Goal: Information Seeking & Learning: Learn about a topic

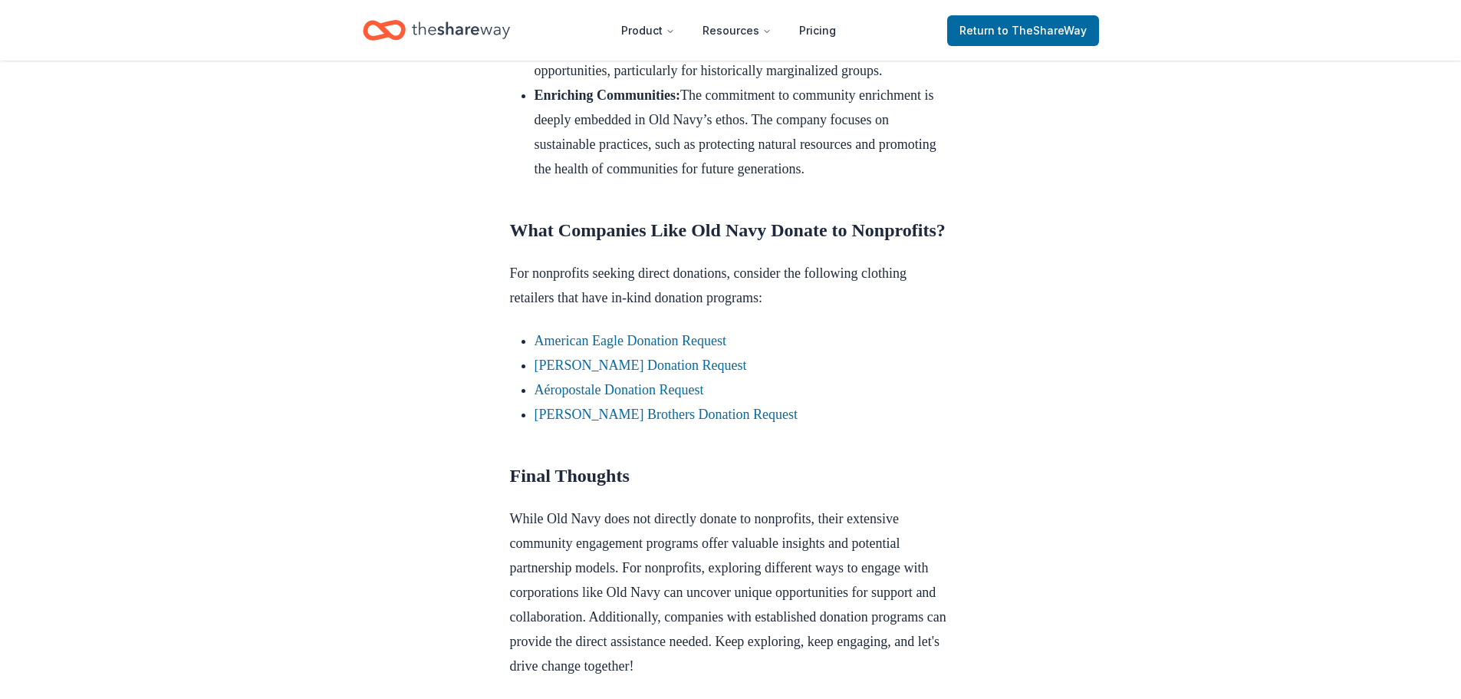
scroll to position [1150, 0]
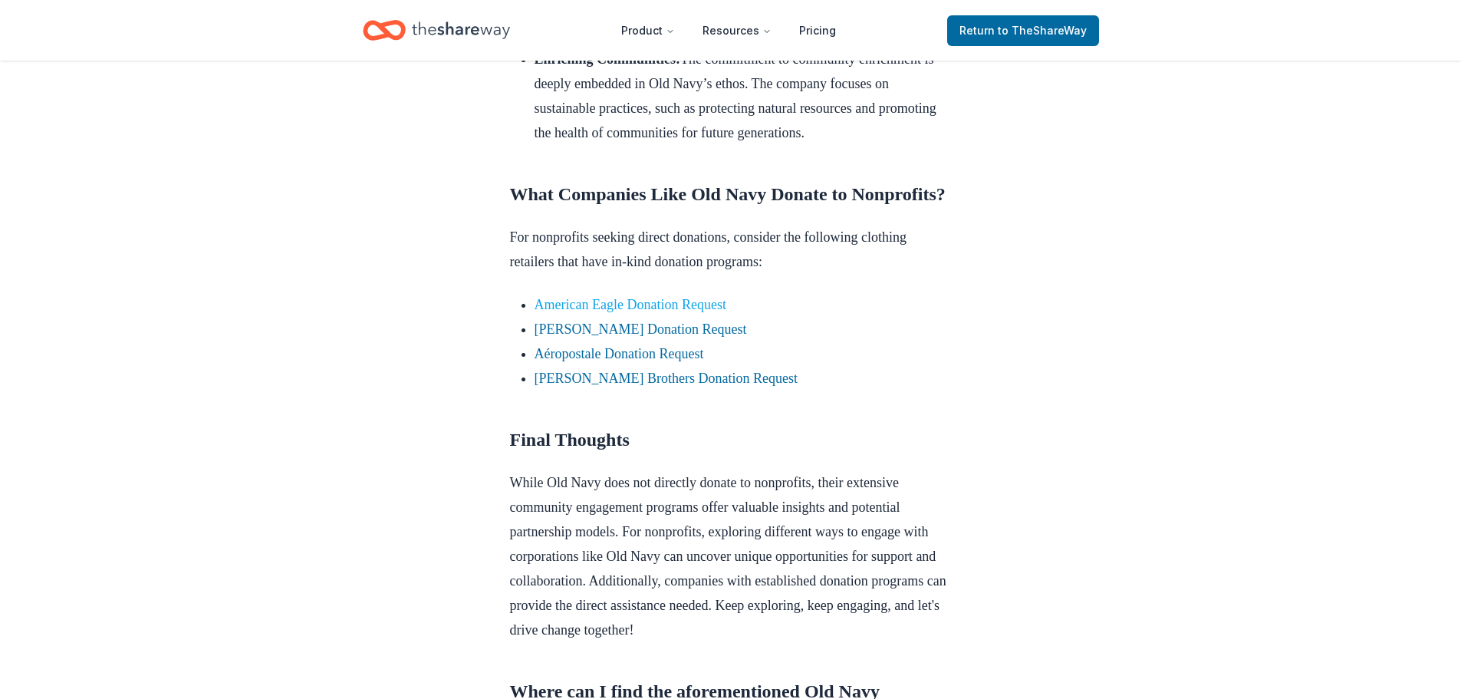
click at [635, 312] on link "American Eagle Donation Request" at bounding box center [631, 304] width 192 height 15
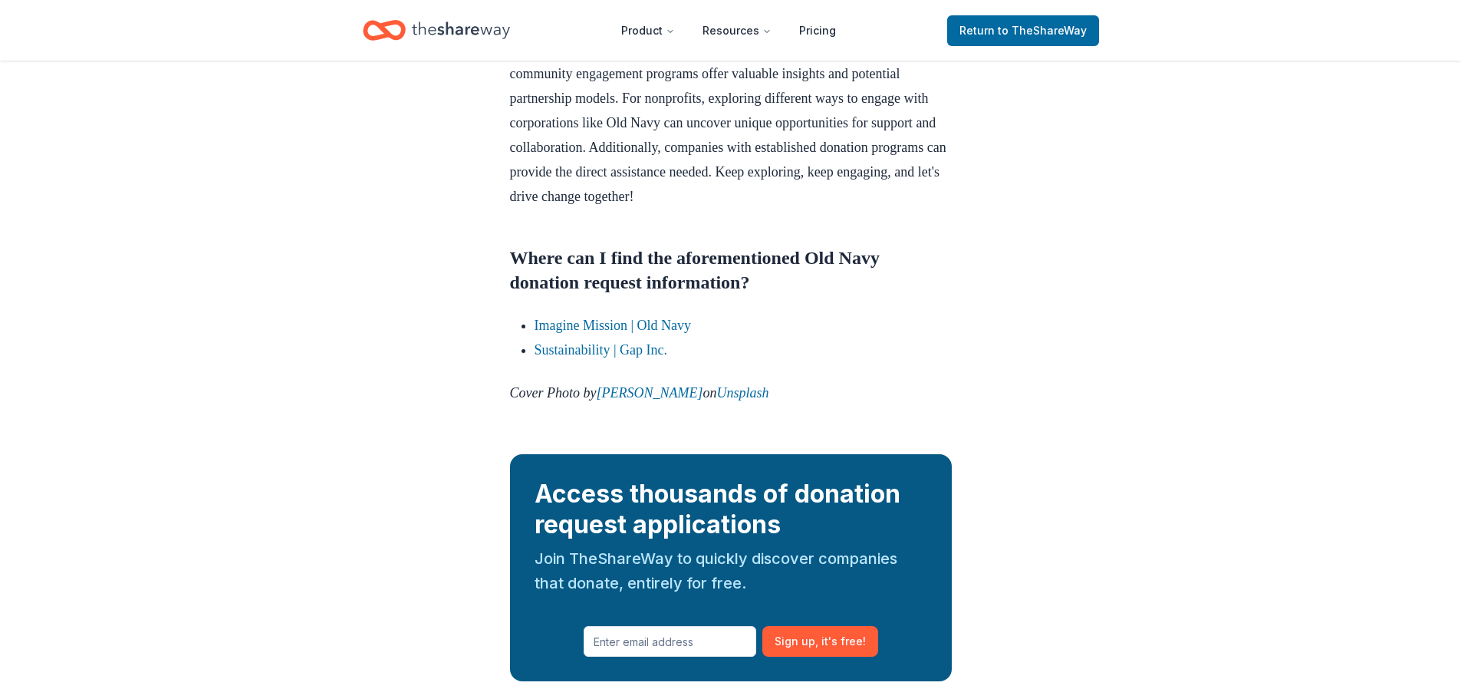
scroll to position [1611, 0]
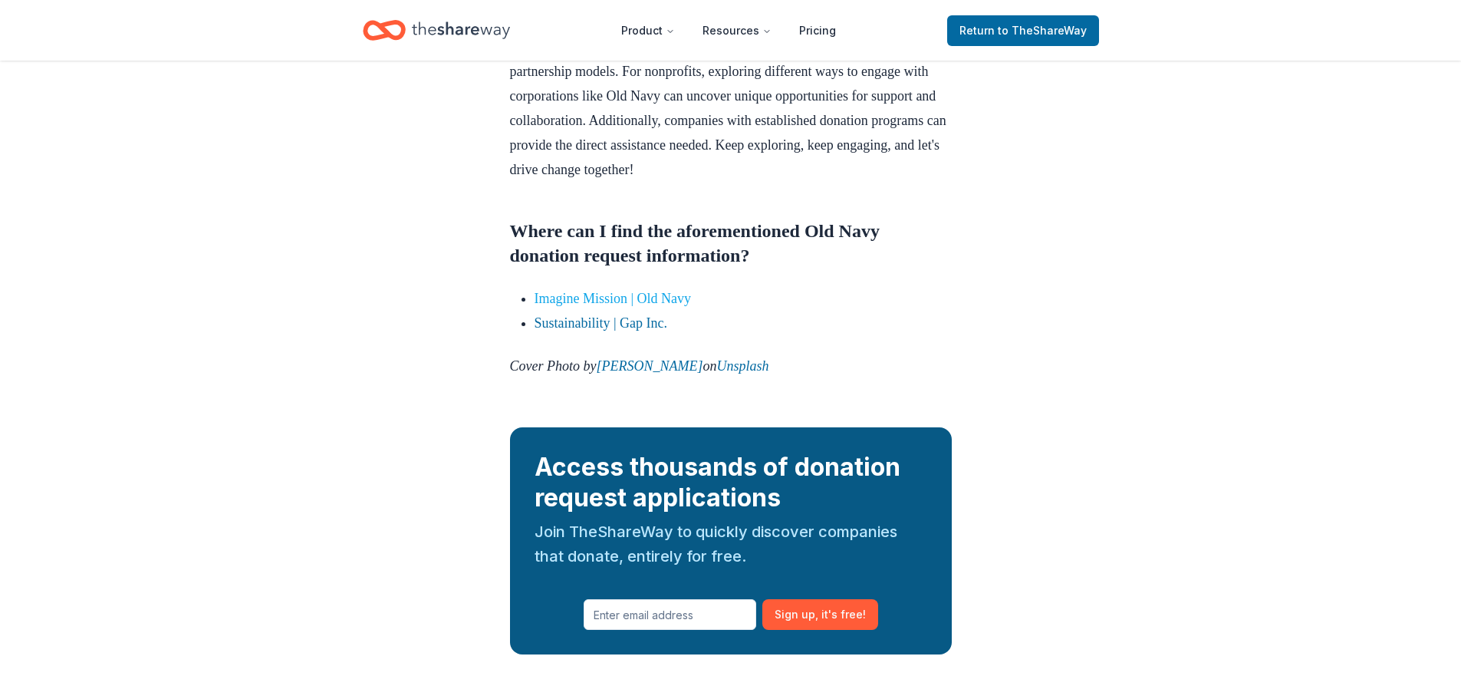
click at [607, 306] on link "Imagine Mission | Old Navy" at bounding box center [613, 298] width 157 height 15
